Goal: Understand process/instructions: Learn about a topic

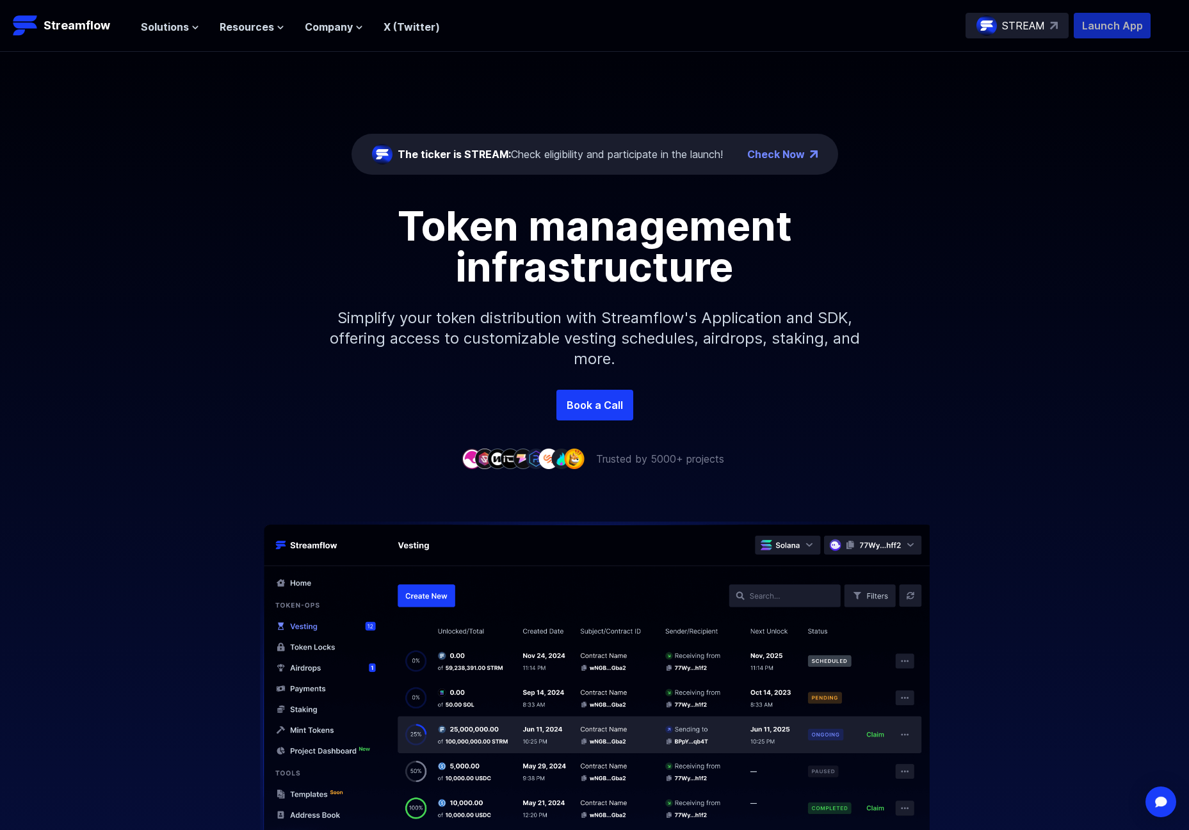
click at [1097, 19] on p "Launch App" at bounding box center [1112, 26] width 77 height 26
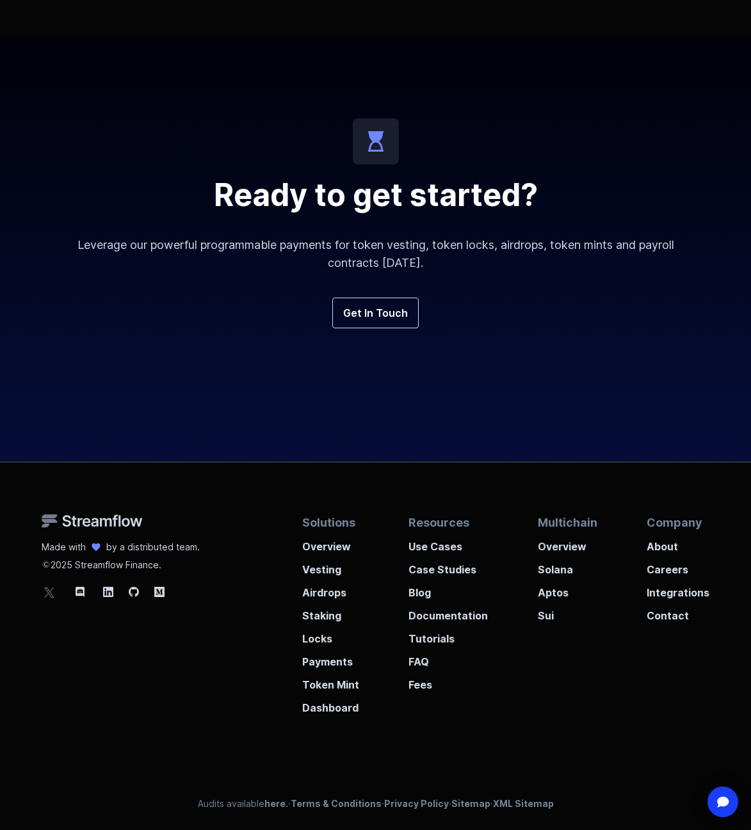
scroll to position [4366, 0]
click at [310, 566] on p "Vesting" at bounding box center [330, 565] width 57 height 23
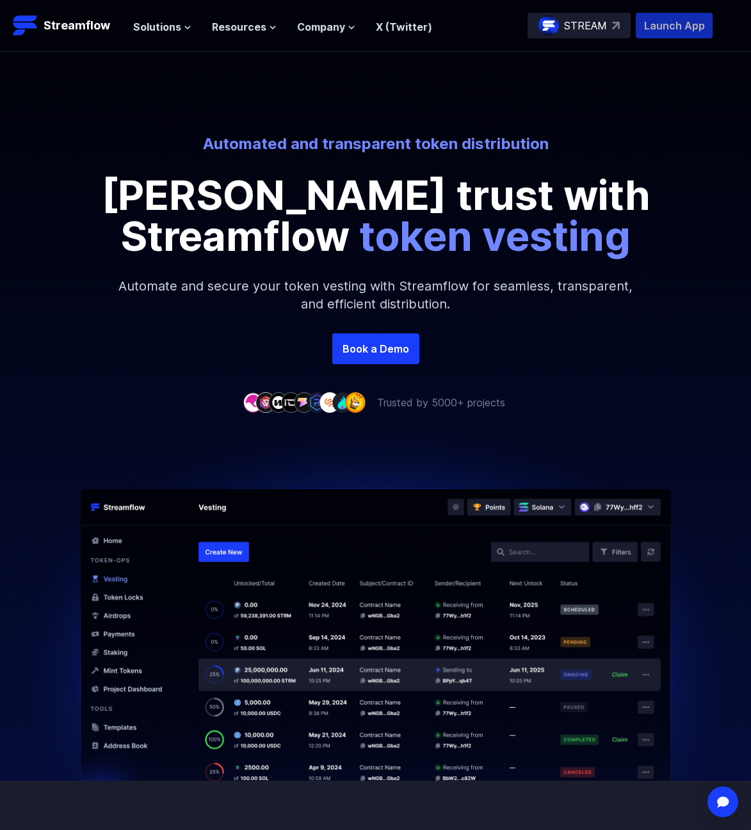
click at [666, 34] on p "Launch App" at bounding box center [674, 26] width 77 height 26
